Goal: Task Accomplishment & Management: Complete application form

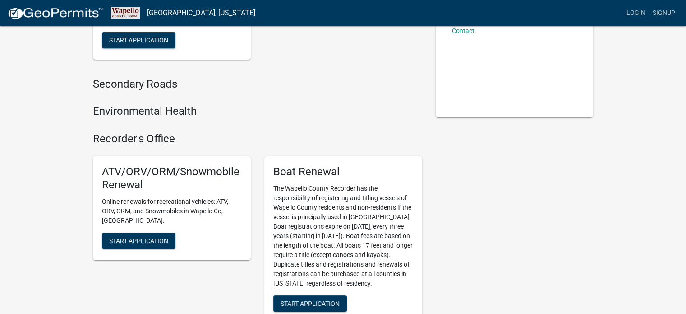
scroll to position [135, 0]
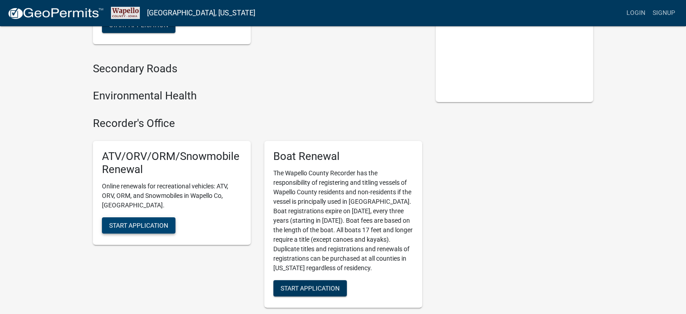
click at [134, 221] on span "Start Application" at bounding box center [138, 224] width 59 height 7
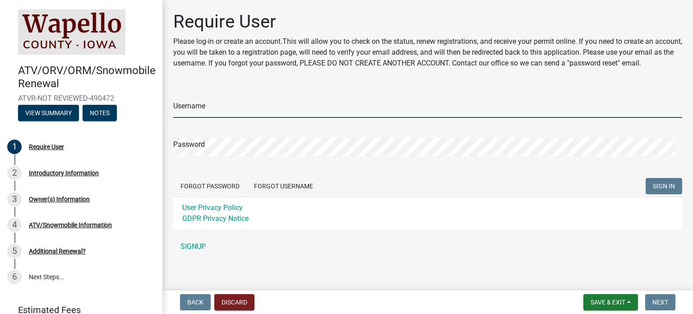
click at [204, 116] on input "Username" at bounding box center [427, 108] width 509 height 19
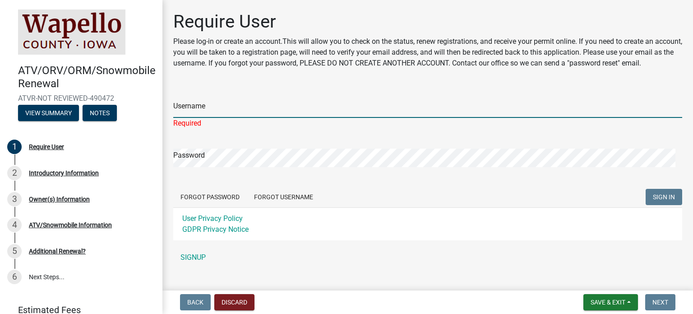
click at [197, 118] on input "Username" at bounding box center [427, 108] width 509 height 19
click at [224, 118] on input "Username" at bounding box center [427, 108] width 509 height 19
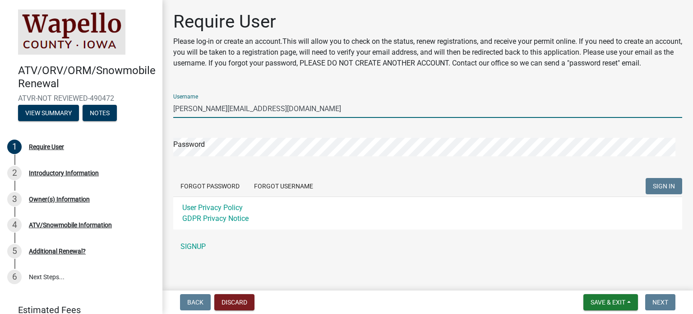
type input "[PERSON_NAME][EMAIL_ADDRESS][DOMAIN_NAME]"
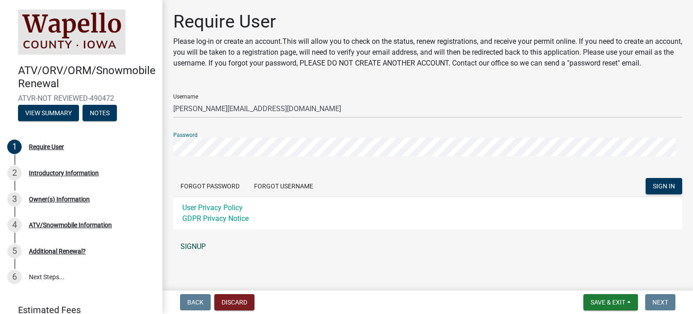
click at [199, 255] on link "SIGNUP" at bounding box center [427, 246] width 509 height 18
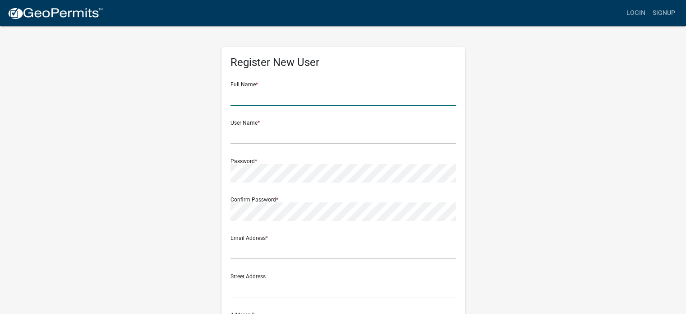
click at [287, 98] on input "text" at bounding box center [344, 96] width 226 height 19
type input "James McElmury"
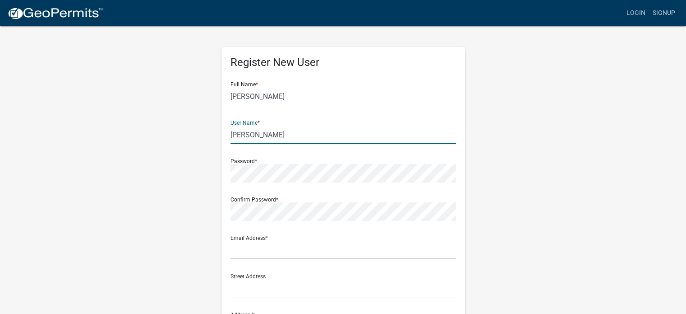
type input "[PERSON_NAME]"
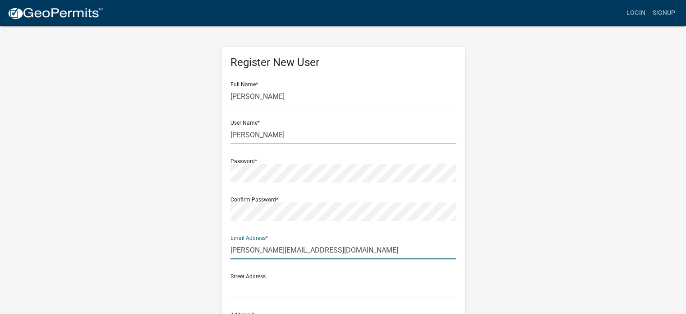
type input "[PERSON_NAME][EMAIL_ADDRESS][DOMAIN_NAME]"
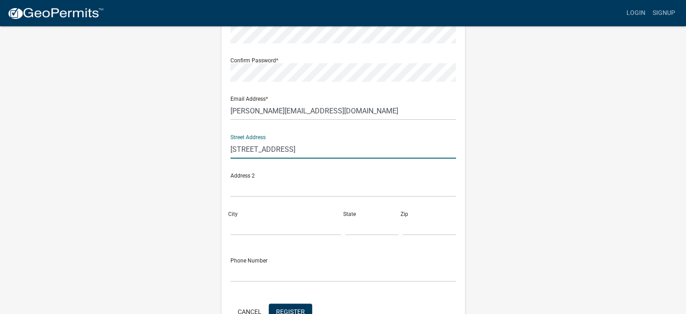
scroll to position [194, 0]
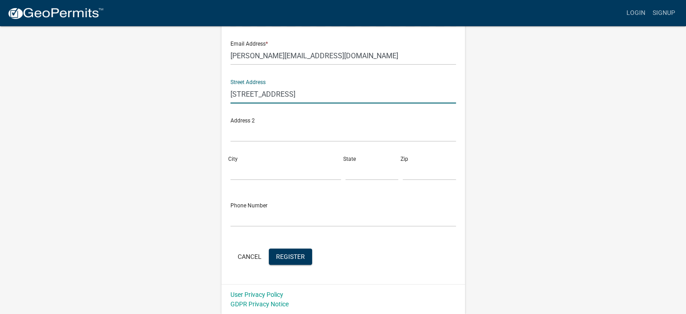
type input "[STREET_ADDRESS]"
click at [291, 162] on input "City" at bounding box center [286, 171] width 111 height 19
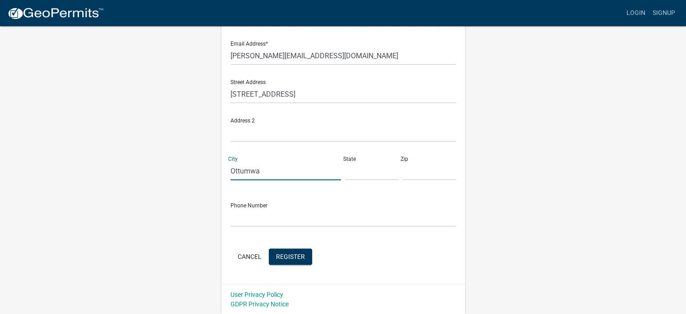
type input "Ottumwa"
type input "IA"
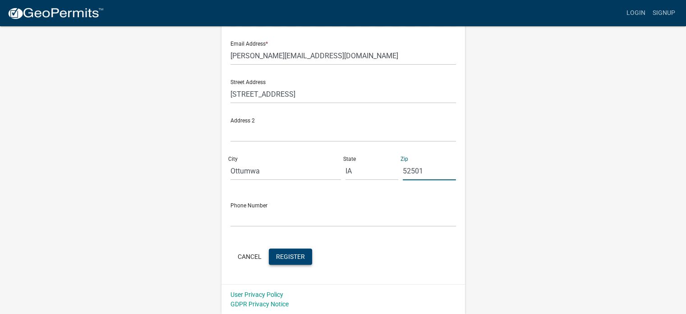
type input "52501"
click at [289, 257] on span "Register" at bounding box center [290, 255] width 29 height 7
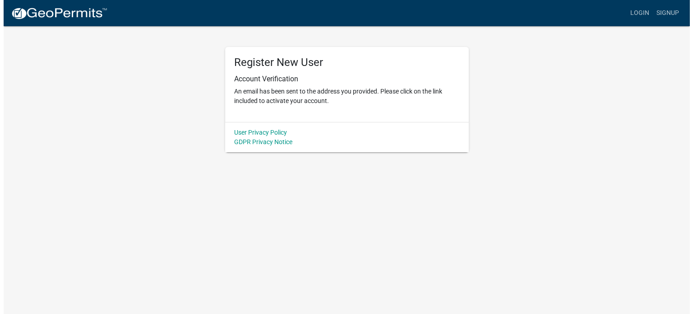
scroll to position [0, 0]
click at [646, 12] on link "Login" at bounding box center [643, 13] width 26 height 17
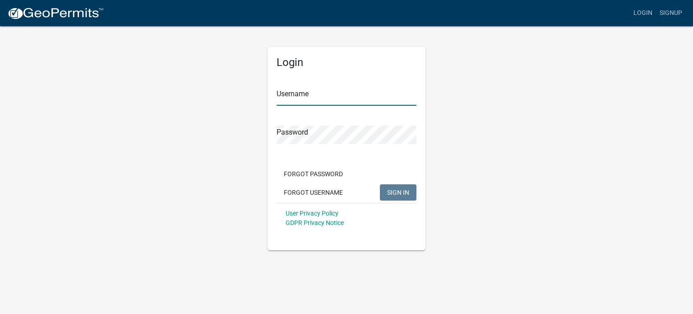
click at [379, 97] on input "Username" at bounding box center [347, 96] width 140 height 19
type input "[PERSON_NAME]"
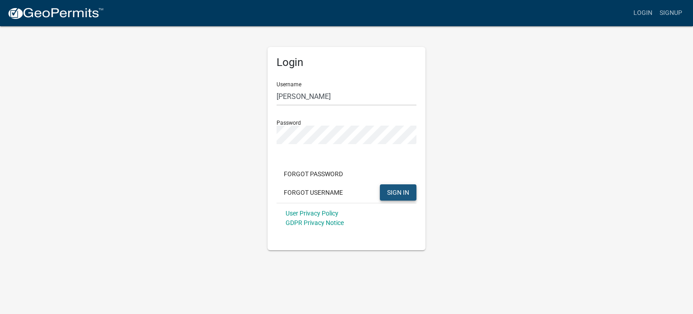
click at [399, 191] on span "SIGN IN" at bounding box center [398, 191] width 22 height 7
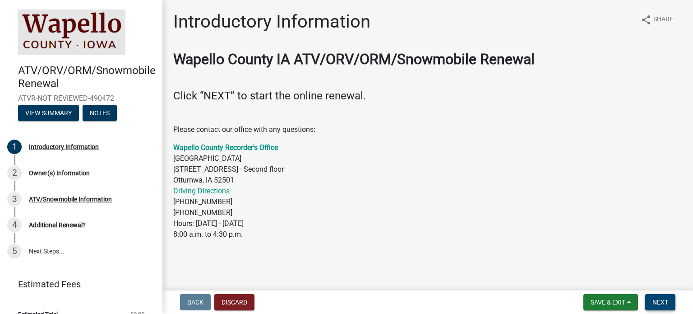
click at [659, 304] on span "Next" at bounding box center [660, 301] width 16 height 7
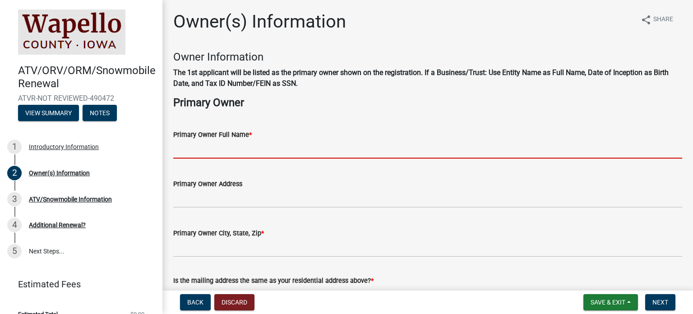
click at [268, 148] on input "Primary Owner Full Name *" at bounding box center [427, 149] width 509 height 19
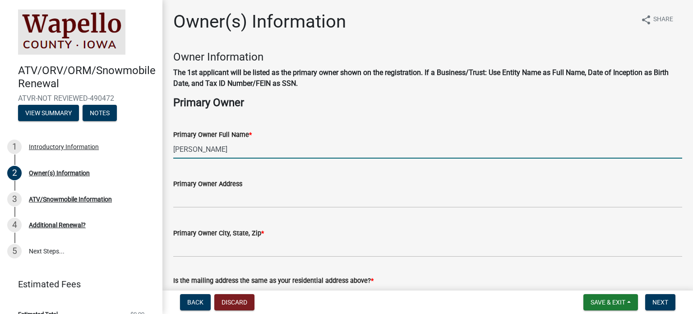
type input "[PERSON_NAME]"
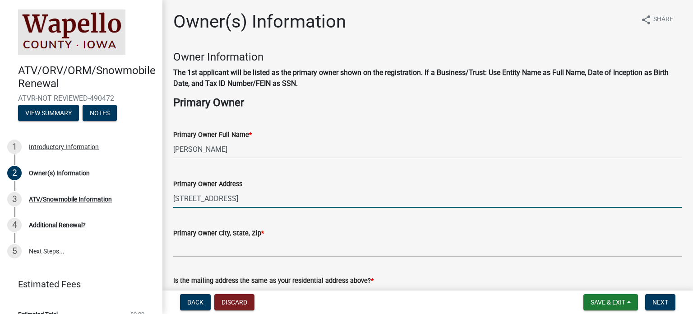
type input "[STREET_ADDRESS]"
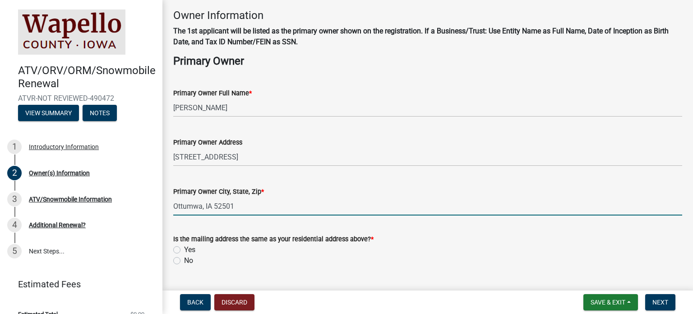
scroll to position [135, 0]
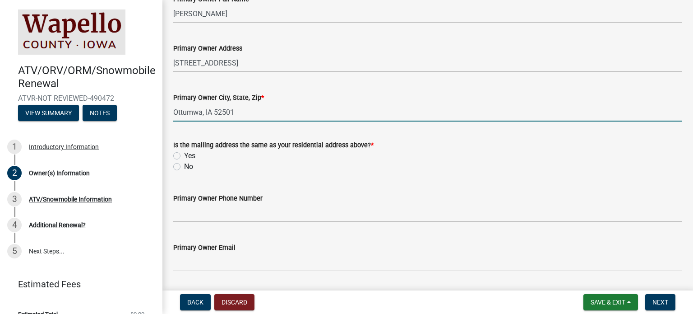
type input "Ottumwa, IA 52501"
click at [184, 155] on label "Yes" at bounding box center [189, 155] width 11 height 11
click at [184, 155] on input "Yes" at bounding box center [187, 153] width 6 height 6
radio input "true"
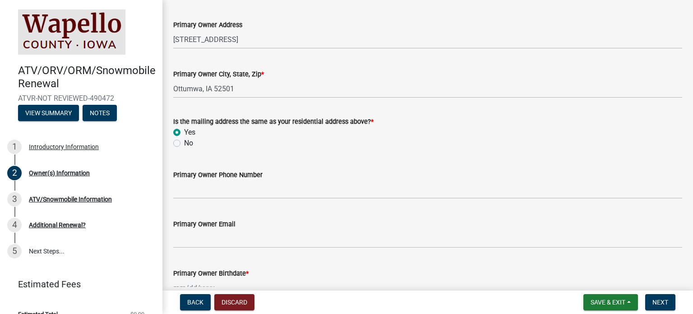
scroll to position [180, 0]
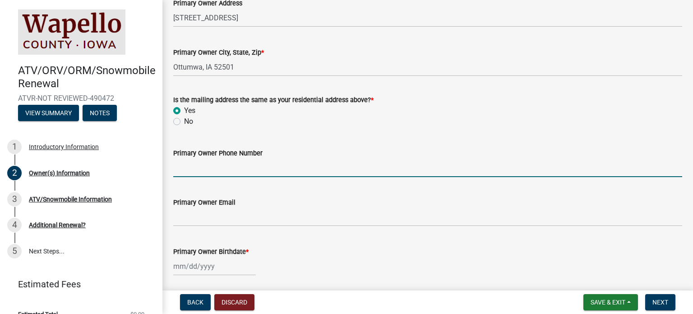
click at [237, 174] on input "Primary Owner Phone Number" at bounding box center [427, 167] width 509 height 19
type input "[PHONE_NUMBER]"
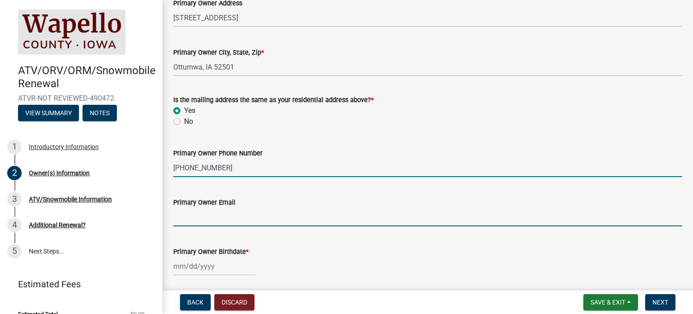
click at [232, 220] on input "Primary Owner Email" at bounding box center [427, 217] width 509 height 19
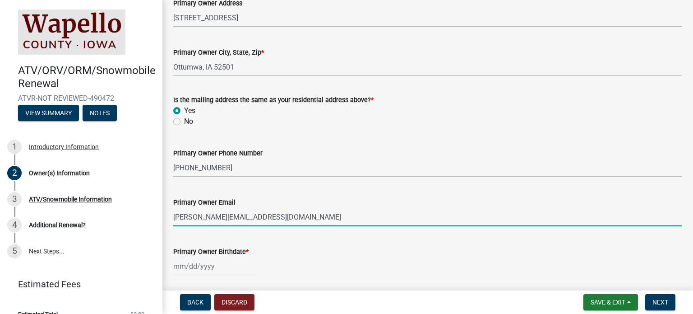
type input "[PERSON_NAME][EMAIL_ADDRESS][DOMAIN_NAME]"
select select "10"
select select "2025"
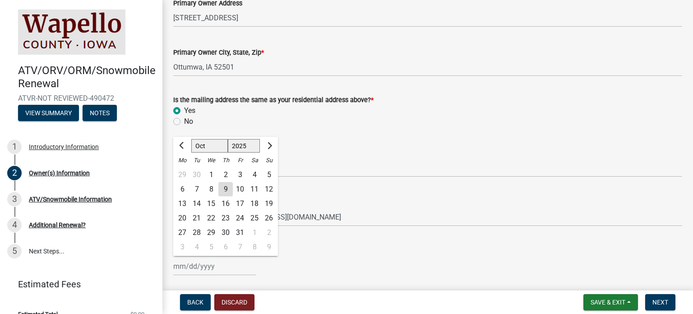
click at [315, 203] on div "Primary Owner Email" at bounding box center [427, 202] width 509 height 11
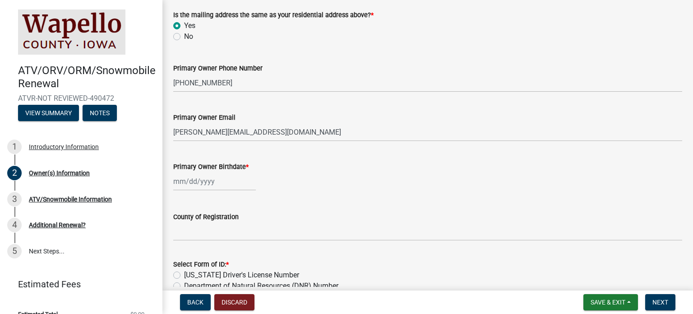
scroll to position [271, 0]
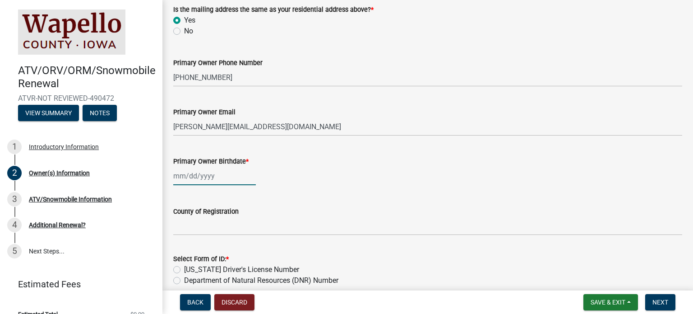
click at [205, 177] on div at bounding box center [214, 176] width 83 height 19
select select "10"
select select "2025"
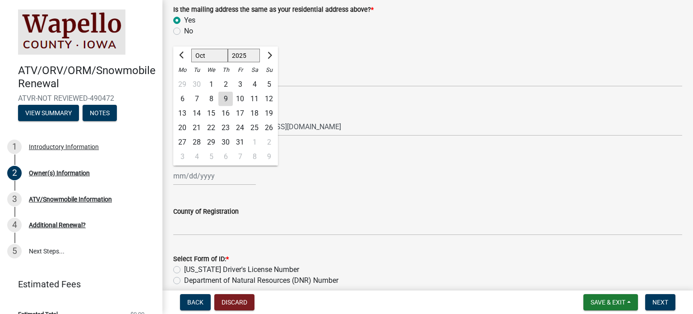
click at [211, 57] on select "Jan Feb Mar Apr May Jun [DATE] Aug Sep Oct Nov Dec" at bounding box center [209, 56] width 37 height 14
select select "5"
click at [191, 49] on select "Jan Feb Mar Apr May Jun [DATE] Aug Sep Oct Nov Dec" at bounding box center [209, 56] width 37 height 14
click at [248, 53] on select "1525 1526 1527 1528 1529 1530 1531 1532 1533 1534 1535 1536 1537 1538 1539 1540…" at bounding box center [244, 56] width 32 height 14
select select "1968"
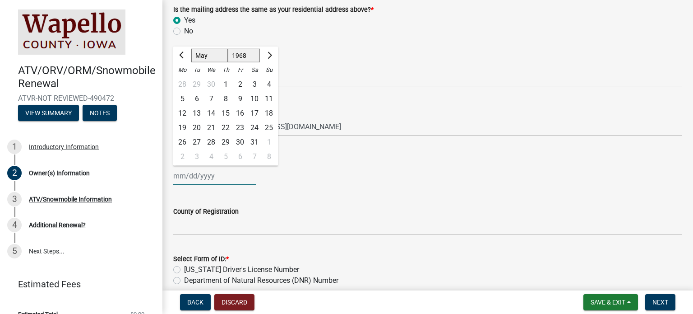
click at [228, 49] on select "1525 1526 1527 1528 1529 1530 1531 1532 1533 1534 1535 1536 1537 1538 1539 1540…" at bounding box center [244, 56] width 32 height 14
click at [226, 83] on div "2" at bounding box center [225, 84] width 14 height 14
type input "[DATE]"
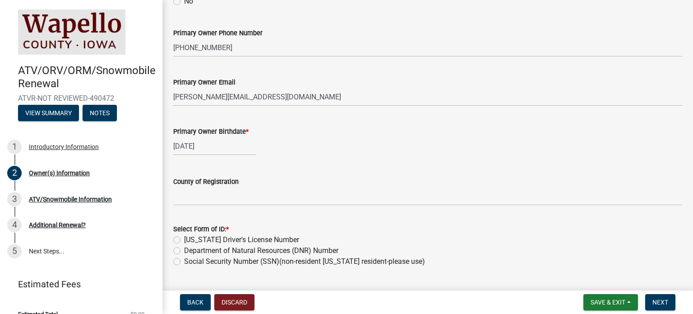
scroll to position [361, 0]
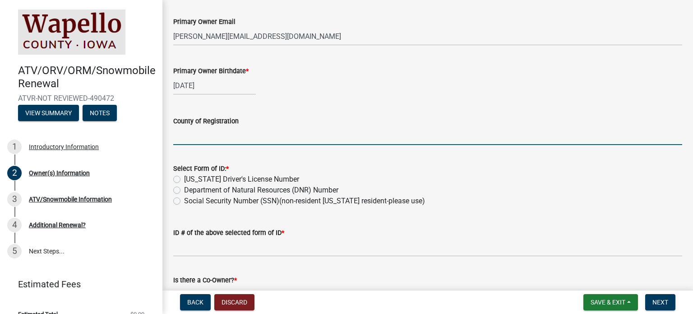
click at [229, 135] on input "County of Registration" at bounding box center [427, 135] width 509 height 19
type input "Wapello"
click at [184, 178] on label "[US_STATE] Driver's License Number" at bounding box center [241, 179] width 115 height 11
click at [184, 178] on input "[US_STATE] Driver's License Number" at bounding box center [187, 177] width 6 height 6
radio input "true"
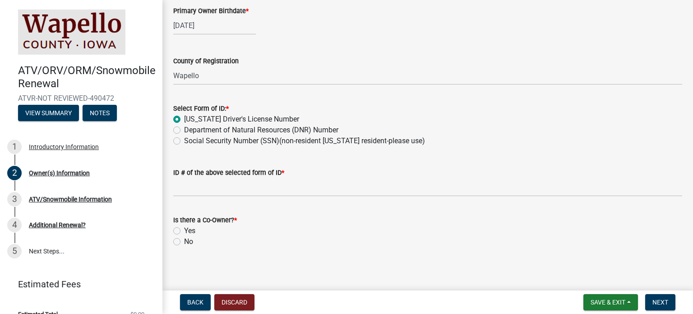
scroll to position [424, 0]
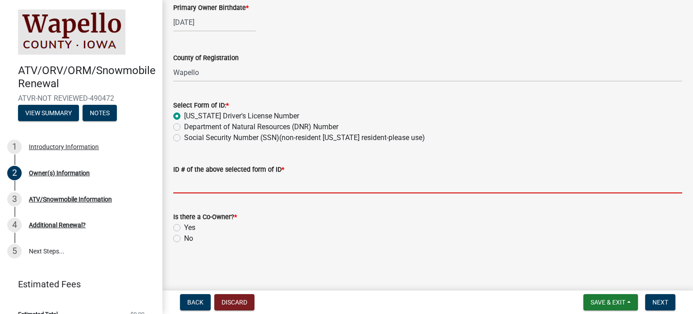
click at [245, 187] on input "ID # of the above selected form of ID *" at bounding box center [427, 184] width 509 height 19
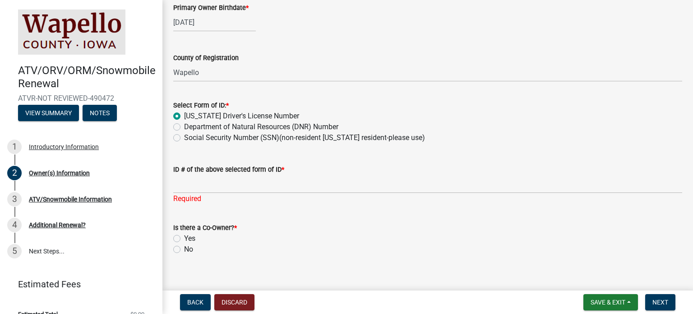
click at [184, 125] on label "Department of Natural Resources (DNR) Number" at bounding box center [261, 126] width 154 height 11
click at [184, 125] on input "Department of Natural Resources (DNR) Number" at bounding box center [187, 124] width 6 height 6
radio input "true"
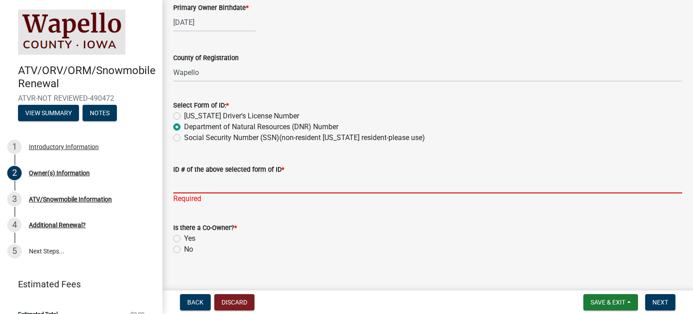
click at [200, 183] on input "ID # of the above selected form of ID *" at bounding box center [427, 184] width 509 height 19
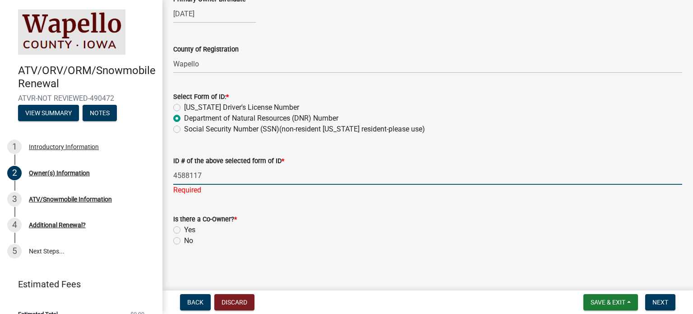
scroll to position [435, 0]
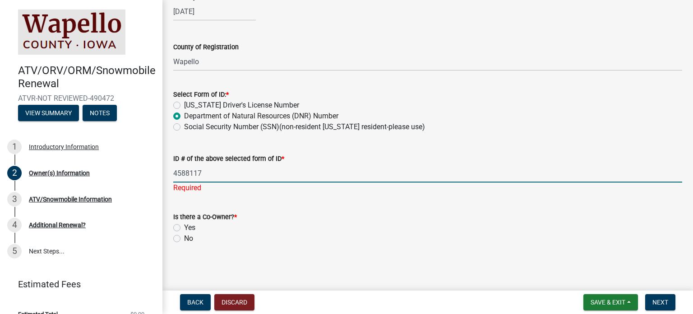
type input "4588117"
click at [184, 238] on label "No" at bounding box center [188, 238] width 9 height 11
click at [184, 238] on input "No" at bounding box center [187, 236] width 6 height 6
radio input "true"
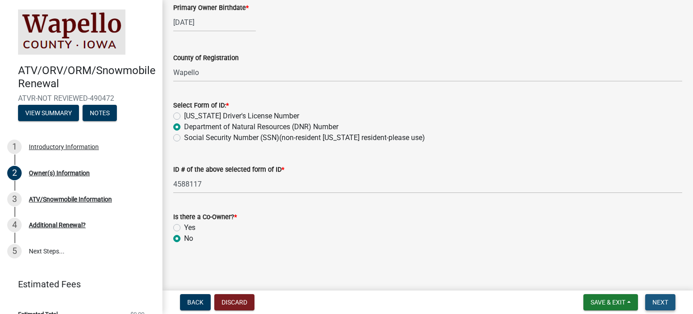
click at [661, 301] on span "Next" at bounding box center [660, 301] width 16 height 7
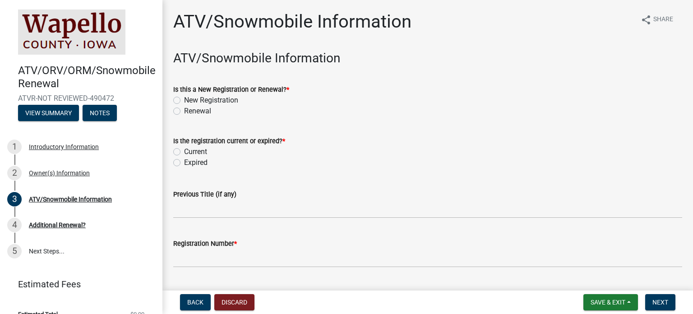
click at [184, 113] on label "Renewal" at bounding box center [197, 111] width 27 height 11
click at [184, 111] on input "Renewal" at bounding box center [187, 109] width 6 height 6
radio input "true"
click at [184, 151] on label "Current" at bounding box center [195, 151] width 23 height 11
click at [184, 151] on input "Current" at bounding box center [187, 149] width 6 height 6
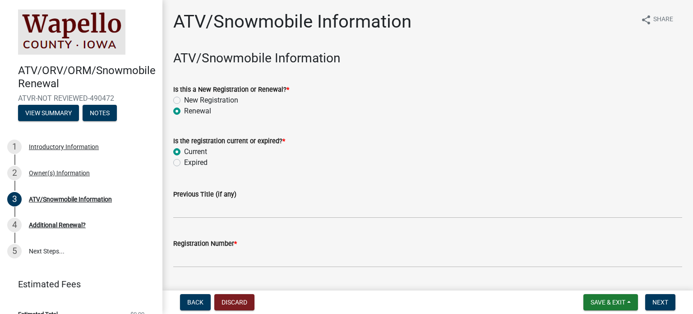
radio input "true"
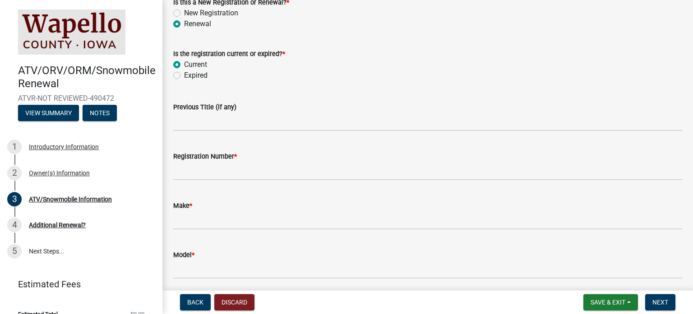
scroll to position [90, 0]
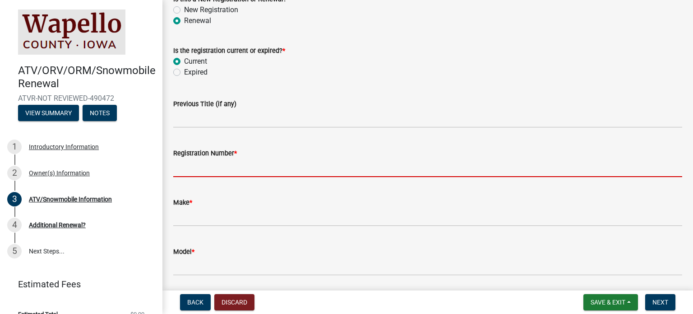
click at [242, 167] on input "Registration Number *" at bounding box center [427, 167] width 509 height 19
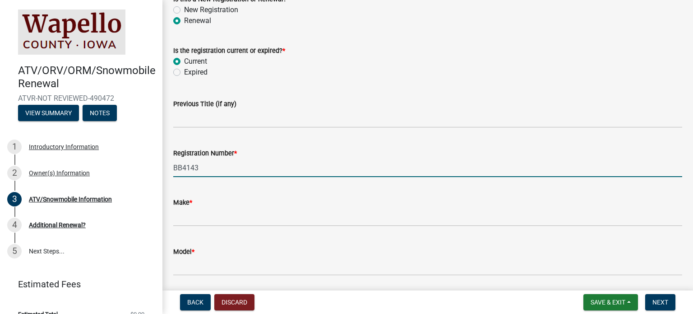
type input "BB4143"
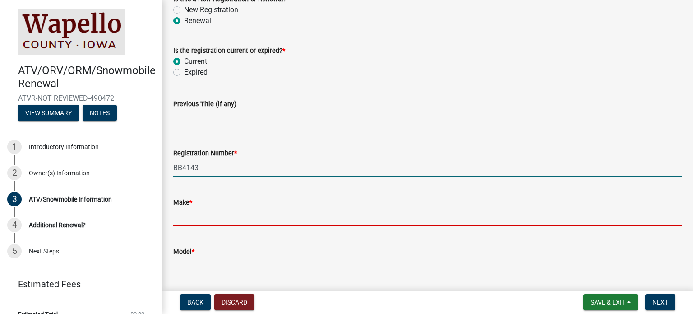
click at [221, 218] on input "Make *" at bounding box center [427, 217] width 509 height 19
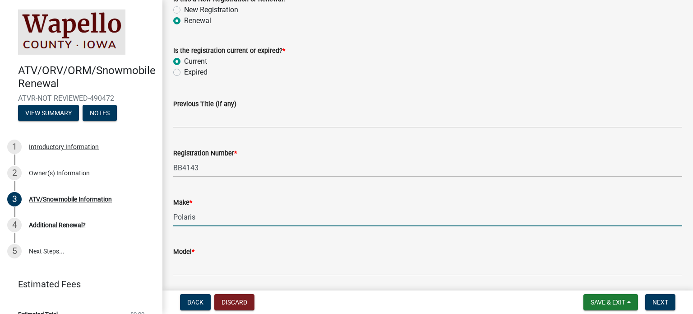
scroll to position [135, 0]
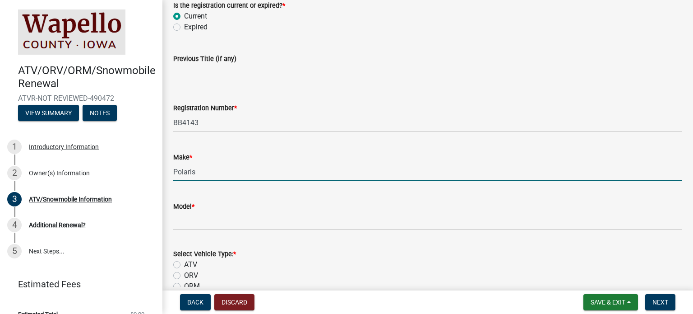
type input "Polaris"
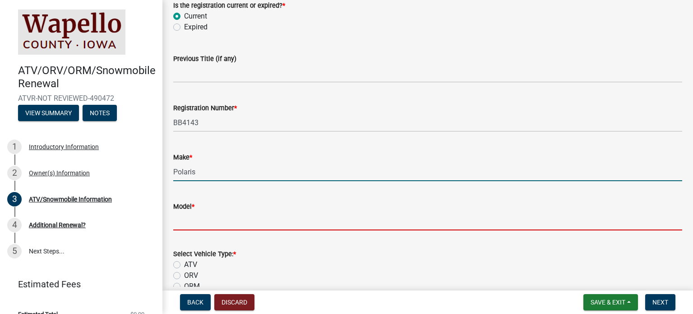
click at [214, 220] on input "Model *" at bounding box center [427, 221] width 509 height 19
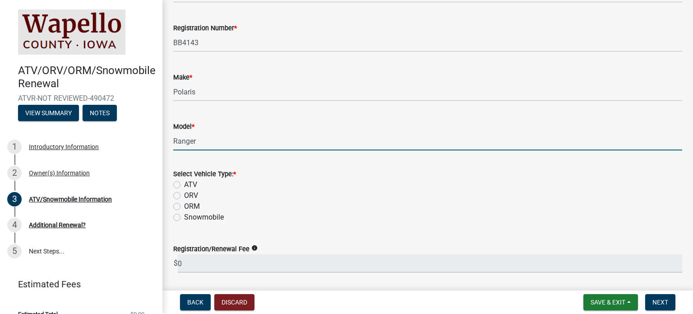
scroll to position [226, 0]
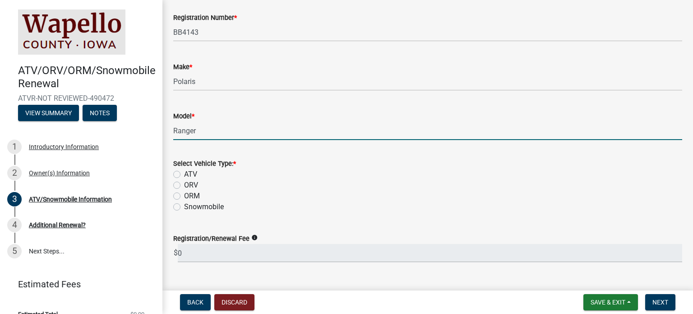
type input "Ranger"
click at [184, 185] on label "ORV" at bounding box center [191, 185] width 14 height 11
click at [184, 185] on input "ORV" at bounding box center [187, 183] width 6 height 6
radio input "true"
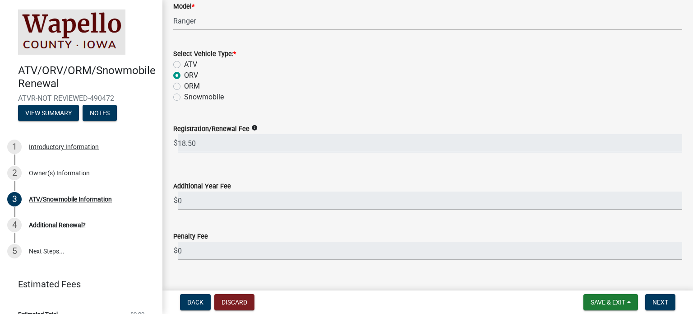
scroll to position [352, 0]
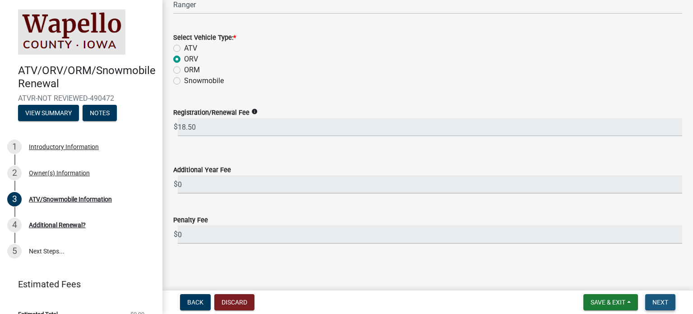
click at [663, 302] on span "Next" at bounding box center [660, 301] width 16 height 7
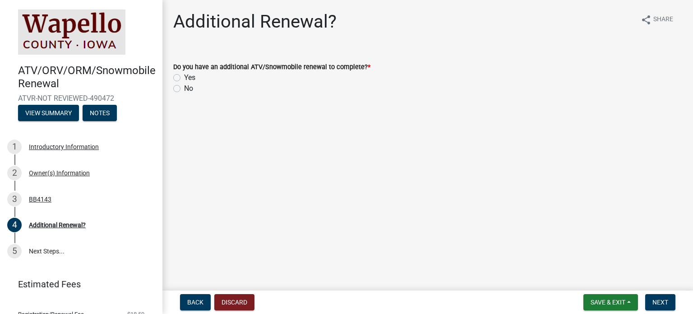
click at [184, 89] on label "No" at bounding box center [188, 88] width 9 height 11
click at [184, 89] on input "No" at bounding box center [187, 86] width 6 height 6
radio input "true"
click at [657, 301] on span "Next" at bounding box center [660, 301] width 16 height 7
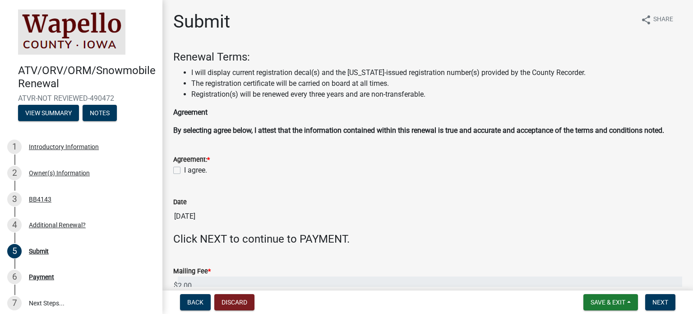
click at [171, 169] on div "Agreement: * I agree." at bounding box center [428, 159] width 523 height 32
click at [184, 169] on label "I agree." at bounding box center [195, 170] width 23 height 11
click at [184, 169] on input "I agree." at bounding box center [187, 168] width 6 height 6
checkbox input "true"
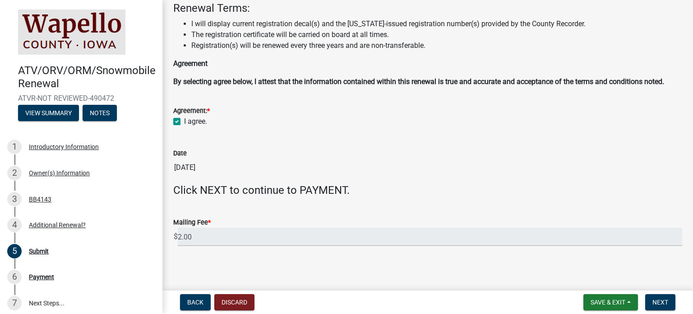
scroll to position [51, 0]
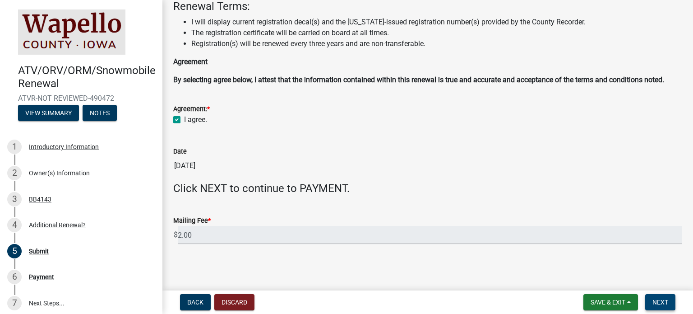
click at [666, 302] on span "Next" at bounding box center [660, 301] width 16 height 7
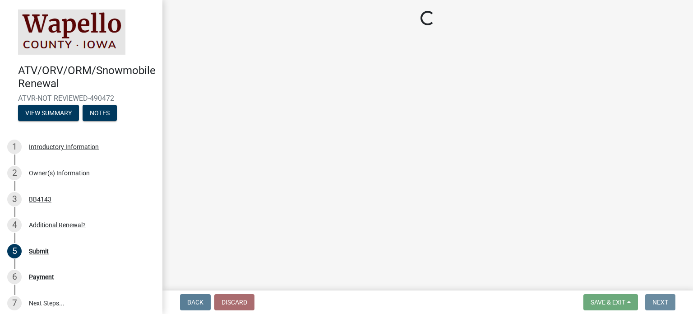
scroll to position [0, 0]
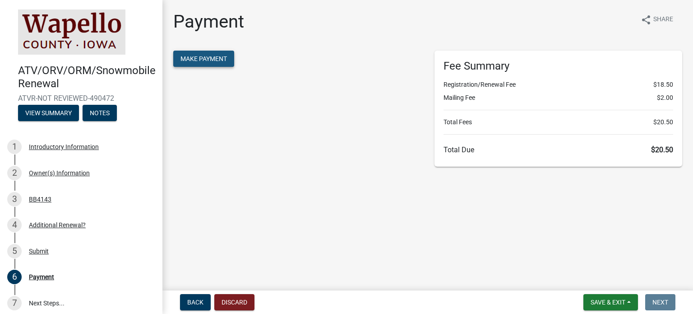
click at [219, 55] on span "Make Payment" at bounding box center [203, 58] width 46 height 7
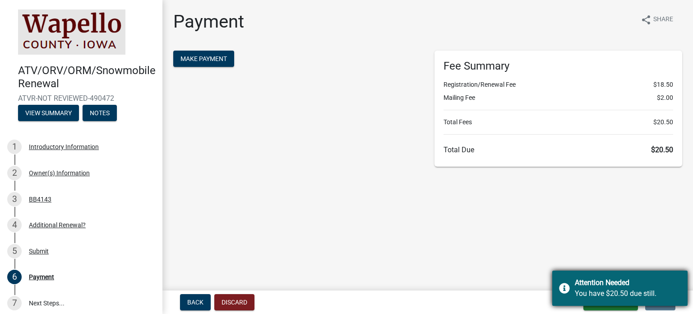
click at [607, 283] on div "Attention Needed" at bounding box center [628, 282] width 106 height 11
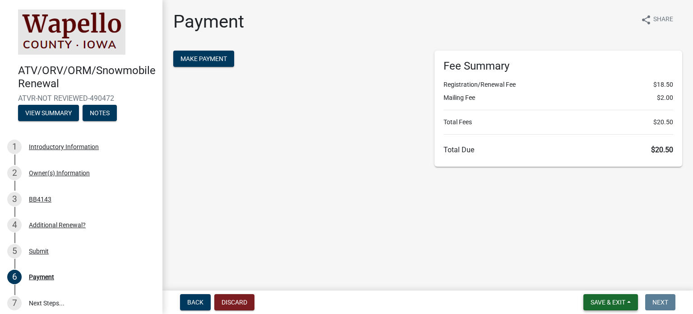
click at [620, 302] on span "Save & Exit" at bounding box center [608, 301] width 35 height 7
click at [593, 274] on button "Save & Exit" at bounding box center [602, 279] width 72 height 22
